Goal: Find specific page/section: Find specific page/section

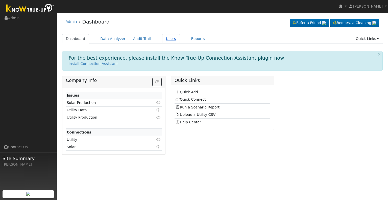
click at [162, 38] on link "Users" at bounding box center [171, 38] width 18 height 9
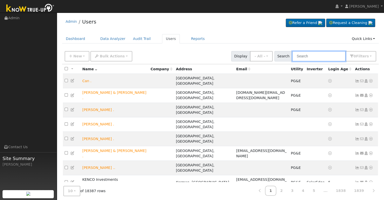
click at [315, 57] on input "text" at bounding box center [319, 56] width 54 height 10
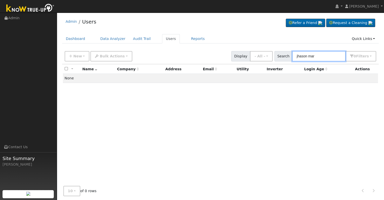
click at [302, 56] on input "jhason mar" at bounding box center [319, 56] width 54 height 10
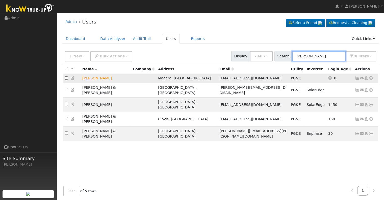
type input "jason mar"
click at [371, 78] on icon at bounding box center [371, 78] width 5 height 4
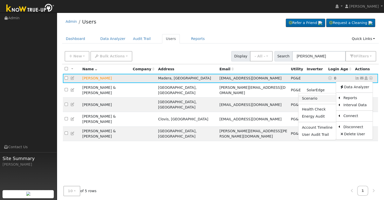
click at [318, 97] on link "Scenario" at bounding box center [318, 98] width 38 height 7
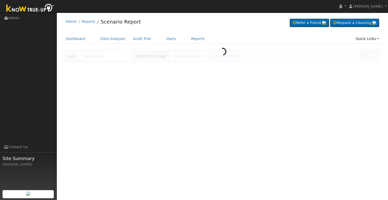
type input "[PERSON_NAME]"
